Goal: Task Accomplishment & Management: Use online tool/utility

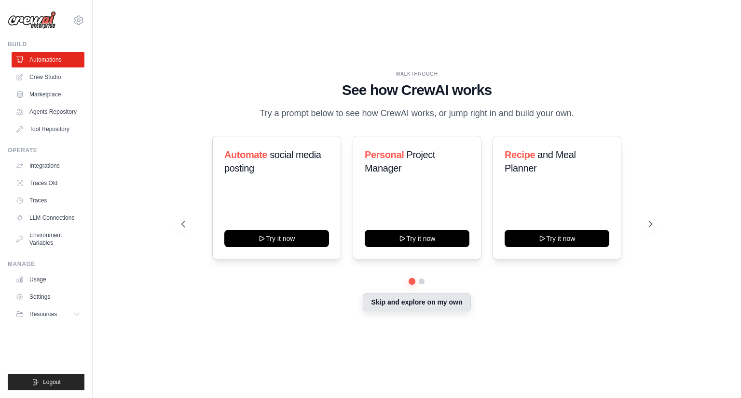
click at [430, 303] on button "Skip and explore on my own" at bounding box center [417, 302] width 108 height 18
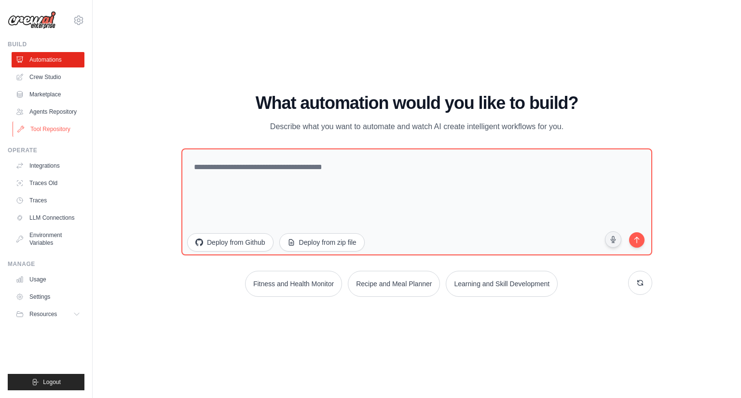
click at [56, 128] on link "Tool Repository" at bounding box center [49, 129] width 73 height 15
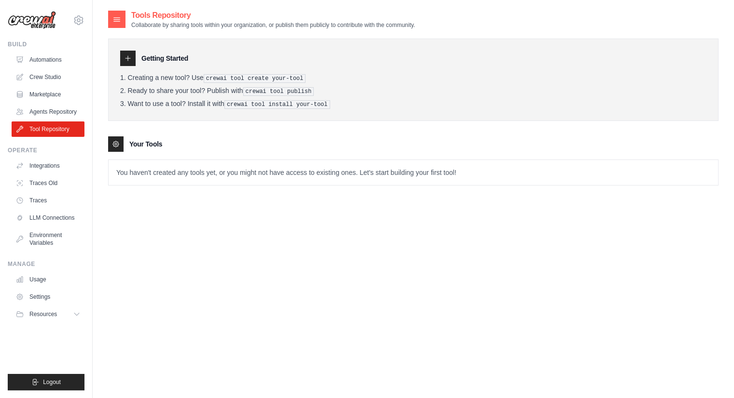
click at [475, 172] on p "You haven't created any tools yet, or you might not have access to existing one…" at bounding box center [413, 172] width 609 height 25
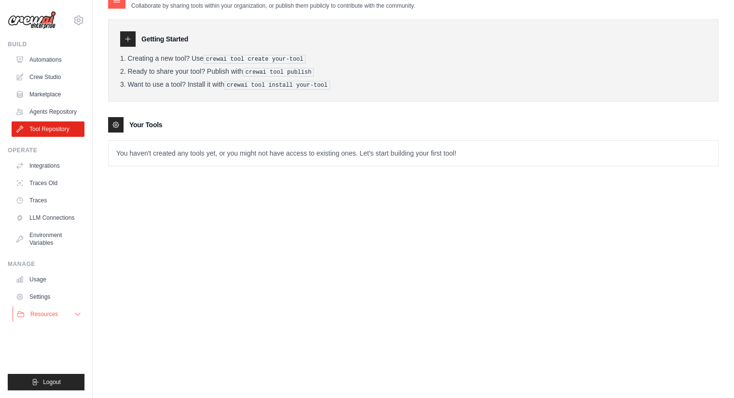
click at [85, 313] on button "Resources" at bounding box center [49, 314] width 73 height 15
click at [64, 322] on button "Resources" at bounding box center [49, 314] width 73 height 15
click at [75, 317] on icon at bounding box center [78, 315] width 8 height 8
click at [74, 318] on icon at bounding box center [78, 315] width 8 height 8
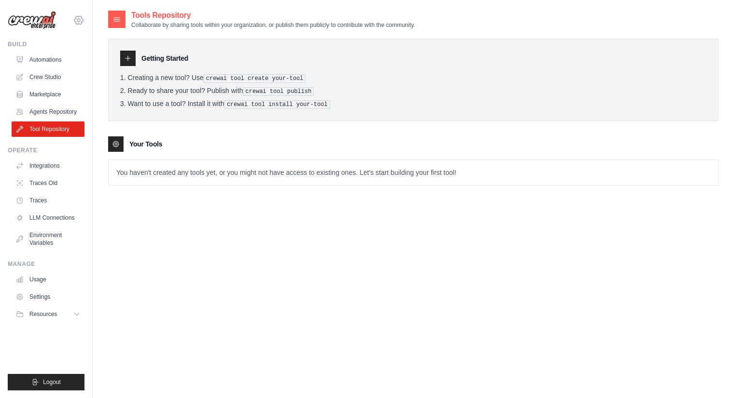
click at [79, 18] on icon at bounding box center [79, 20] width 12 height 12
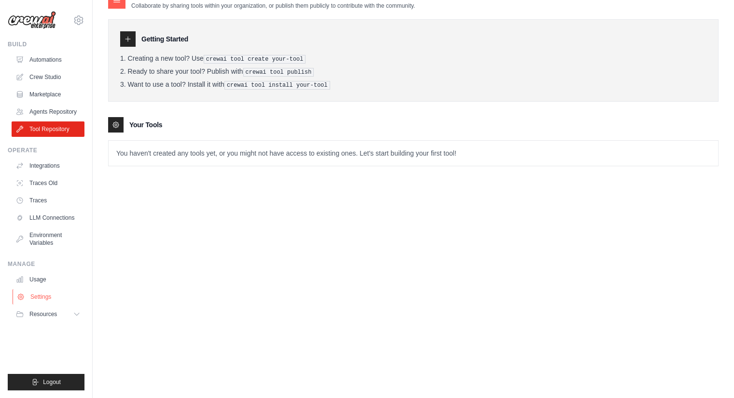
click at [77, 304] on link "Settings" at bounding box center [49, 296] width 73 height 15
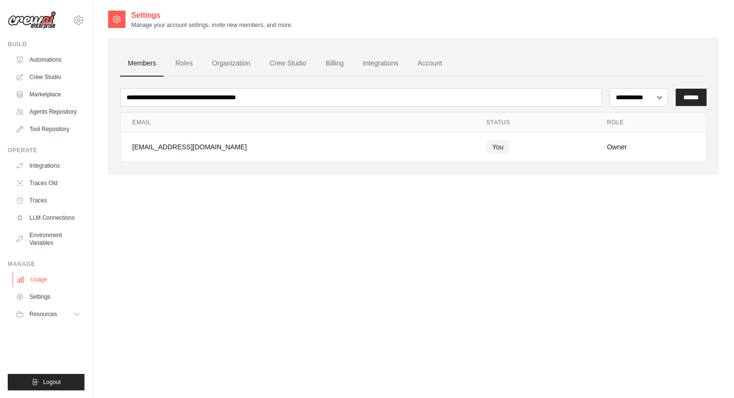
click at [41, 275] on link "Usage" at bounding box center [49, 279] width 73 height 15
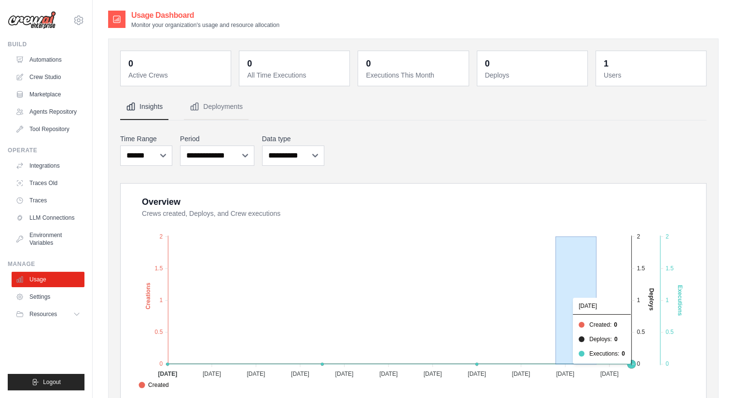
drag, startPoint x: 556, startPoint y: 354, endPoint x: 594, endPoint y: 297, distance: 69.2
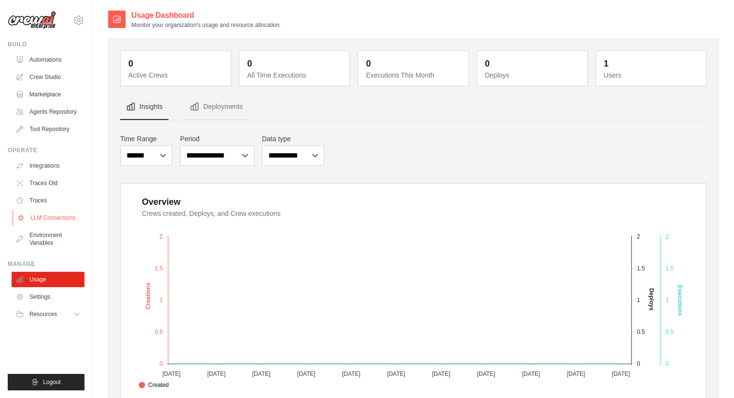
click at [47, 214] on link "LLM Connections" at bounding box center [49, 217] width 73 height 15
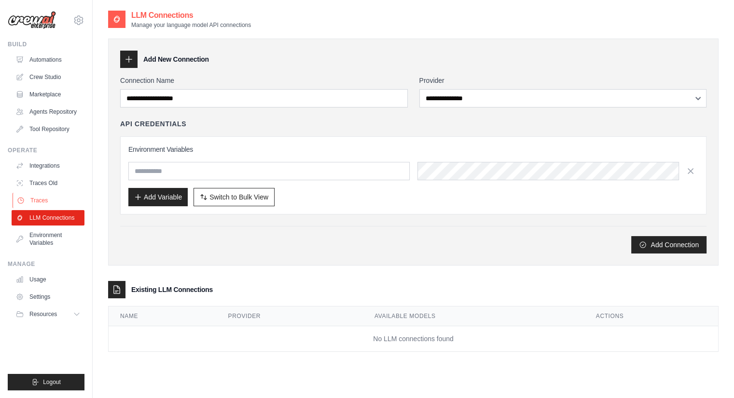
click at [31, 201] on link "Traces" at bounding box center [49, 200] width 73 height 15
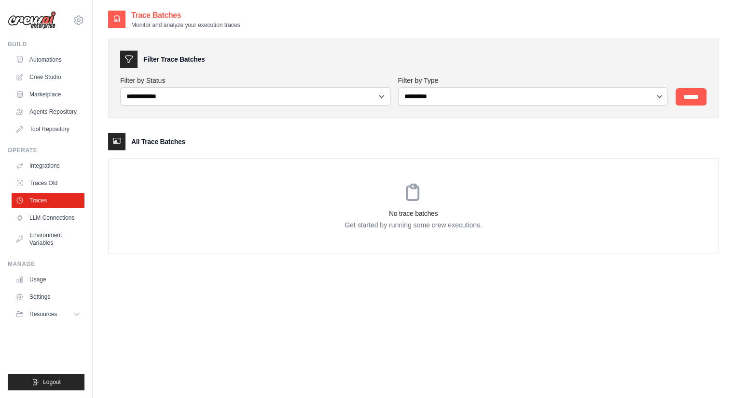
click at [35, 191] on ul "Integrations Traces Old Traces LLM Connections Environment Variables" at bounding box center [48, 204] width 73 height 93
click at [43, 163] on link "Integrations" at bounding box center [49, 165] width 73 height 15
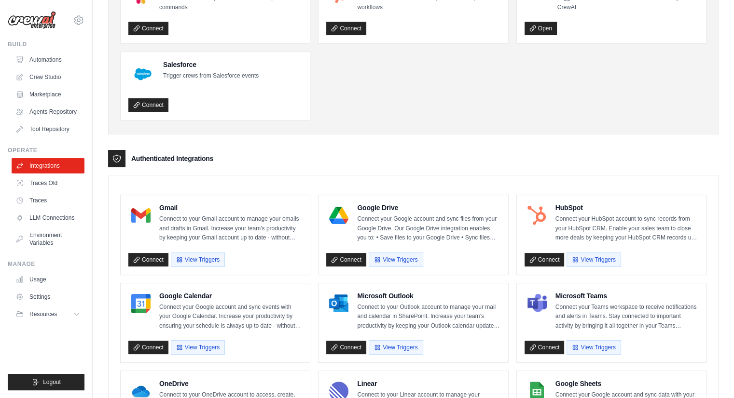
scroll to position [103, 0]
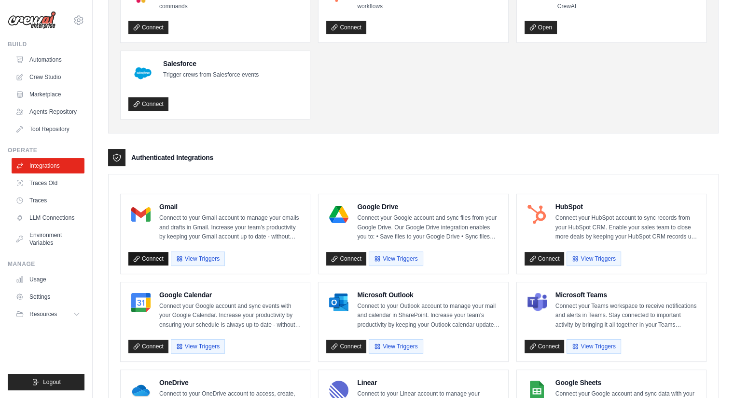
click at [161, 257] on link "Connect" at bounding box center [148, 259] width 40 height 14
click at [137, 270] on div "Gmail Connect to your Gmail account to manage your emails and drafts in Gmail. …" at bounding box center [215, 234] width 189 height 80
